Goal: Information Seeking & Learning: Find specific fact

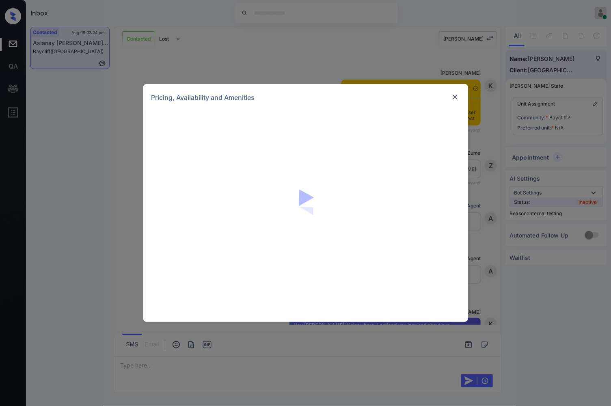
scroll to position [1961, 0]
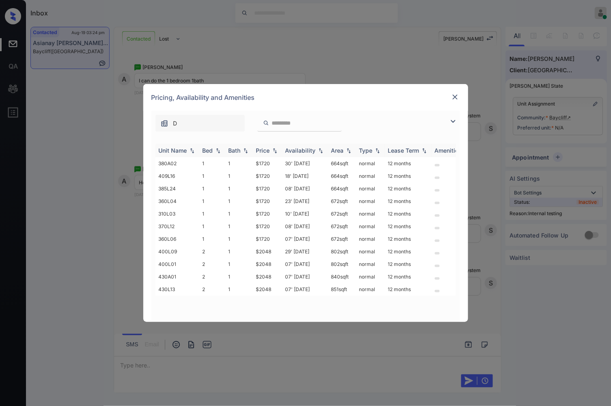
click at [274, 149] on img at bounding box center [275, 151] width 8 height 6
click at [274, 149] on img at bounding box center [275, 150] width 8 height 6
click at [268, 164] on td "$1720" at bounding box center [267, 163] width 29 height 13
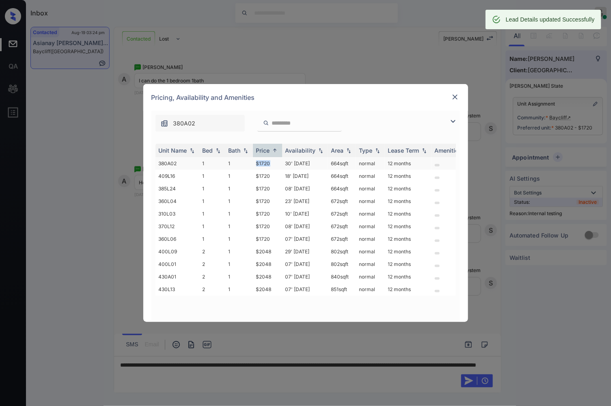
drag, startPoint x: 255, startPoint y: 163, endPoint x: 272, endPoint y: 163, distance: 17.9
click at [272, 163] on td "$1720" at bounding box center [267, 163] width 29 height 13
copy td "$1720"
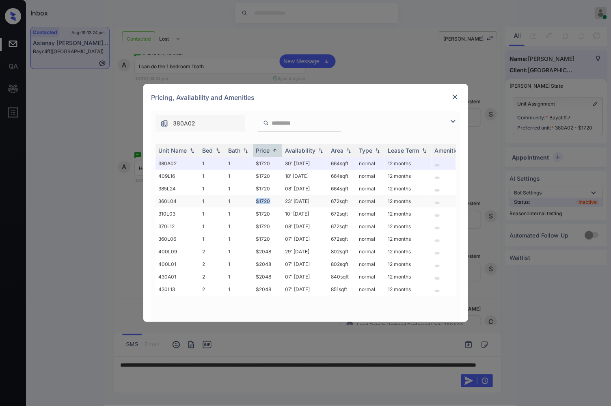
drag, startPoint x: 275, startPoint y: 200, endPoint x: 256, endPoint y: 200, distance: 19.1
click at [256, 200] on td "$1720" at bounding box center [267, 201] width 29 height 13
copy td "$1720"
click at [276, 200] on td "$1720" at bounding box center [267, 201] width 29 height 13
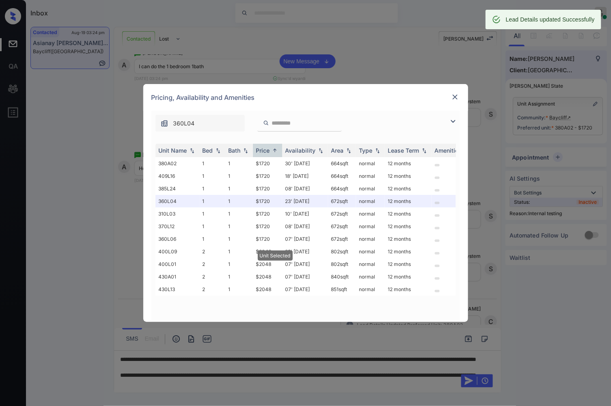
click at [461, 95] on div "Pricing, Availability and Amenities" at bounding box center [305, 97] width 325 height 27
click at [457, 95] on img at bounding box center [455, 97] width 8 height 8
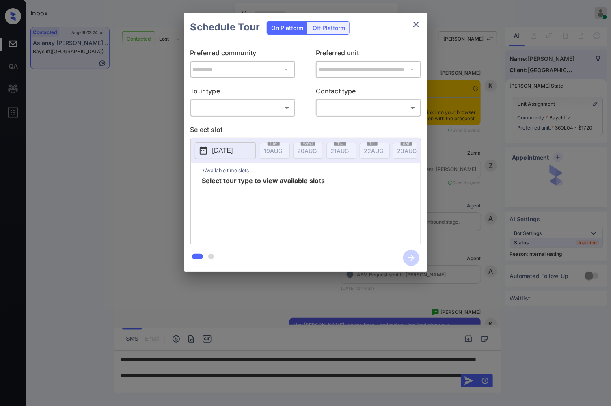
scroll to position [1961, 0]
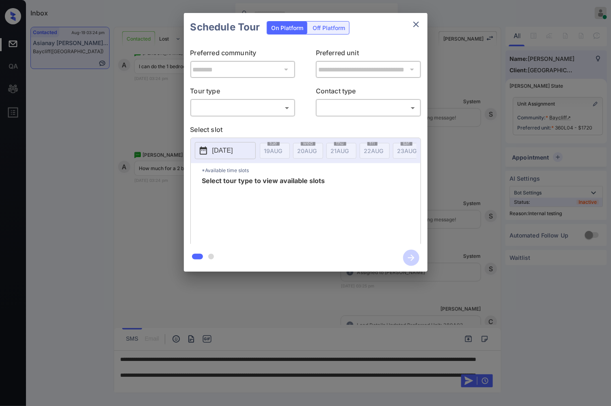
click at [581, 111] on div "**********" at bounding box center [305, 142] width 611 height 285
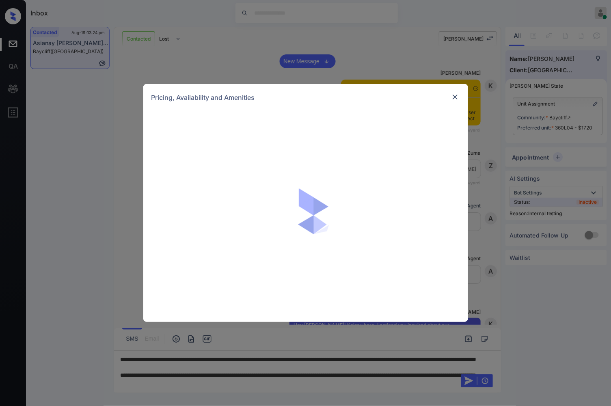
scroll to position [1961, 0]
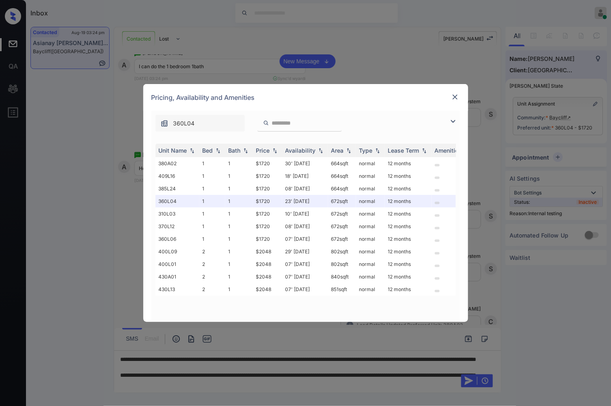
click at [318, 62] on div "**********" at bounding box center [305, 203] width 611 height 406
click at [455, 95] on img at bounding box center [455, 97] width 8 height 8
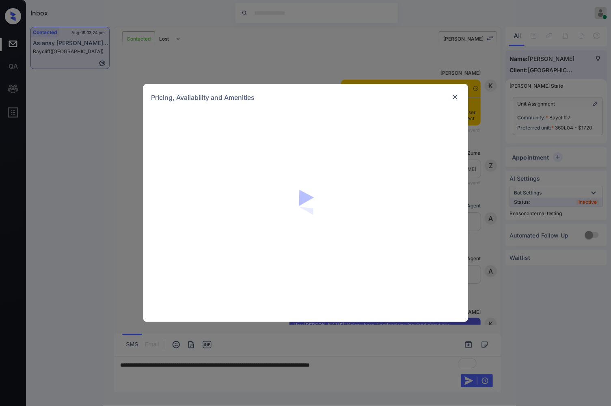
scroll to position [1931, 0]
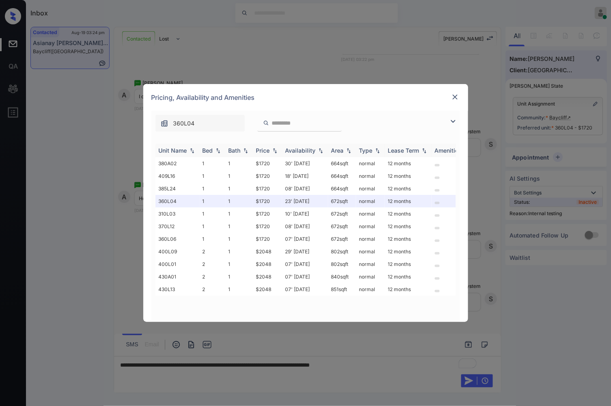
click at [273, 149] on img at bounding box center [275, 151] width 8 height 6
drag, startPoint x: 275, startPoint y: 250, endPoint x: 254, endPoint y: 250, distance: 21.1
click at [254, 250] on td "$2048" at bounding box center [267, 251] width 29 height 13
copy td "$2048"
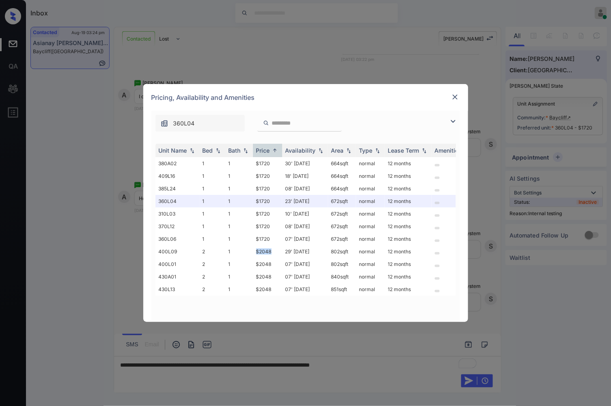
click at [453, 95] on img at bounding box center [455, 97] width 8 height 8
